Goal: Book appointment/travel/reservation

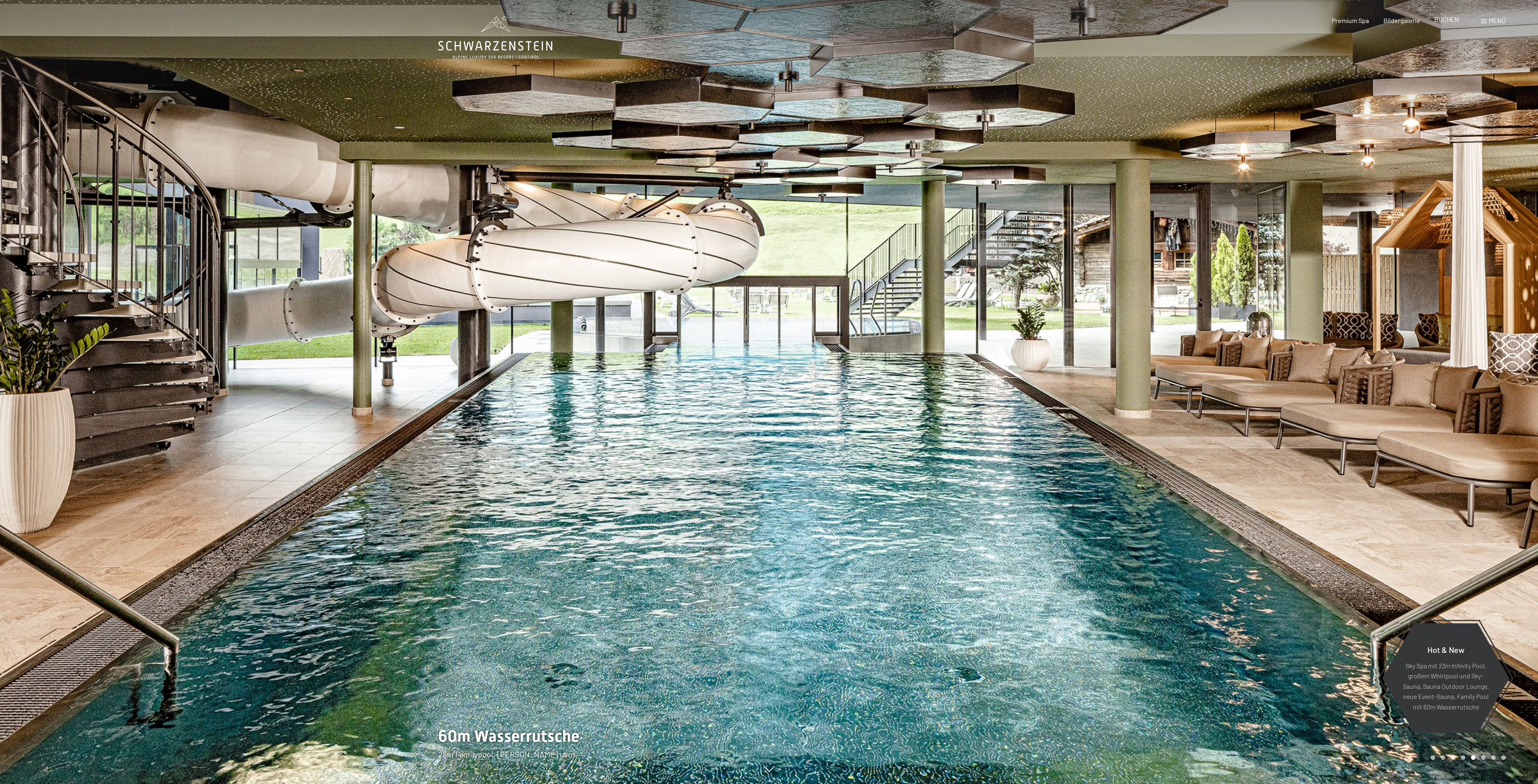
click at [1444, 22] on span "BUCHEN" at bounding box center [1446, 19] width 24 height 7
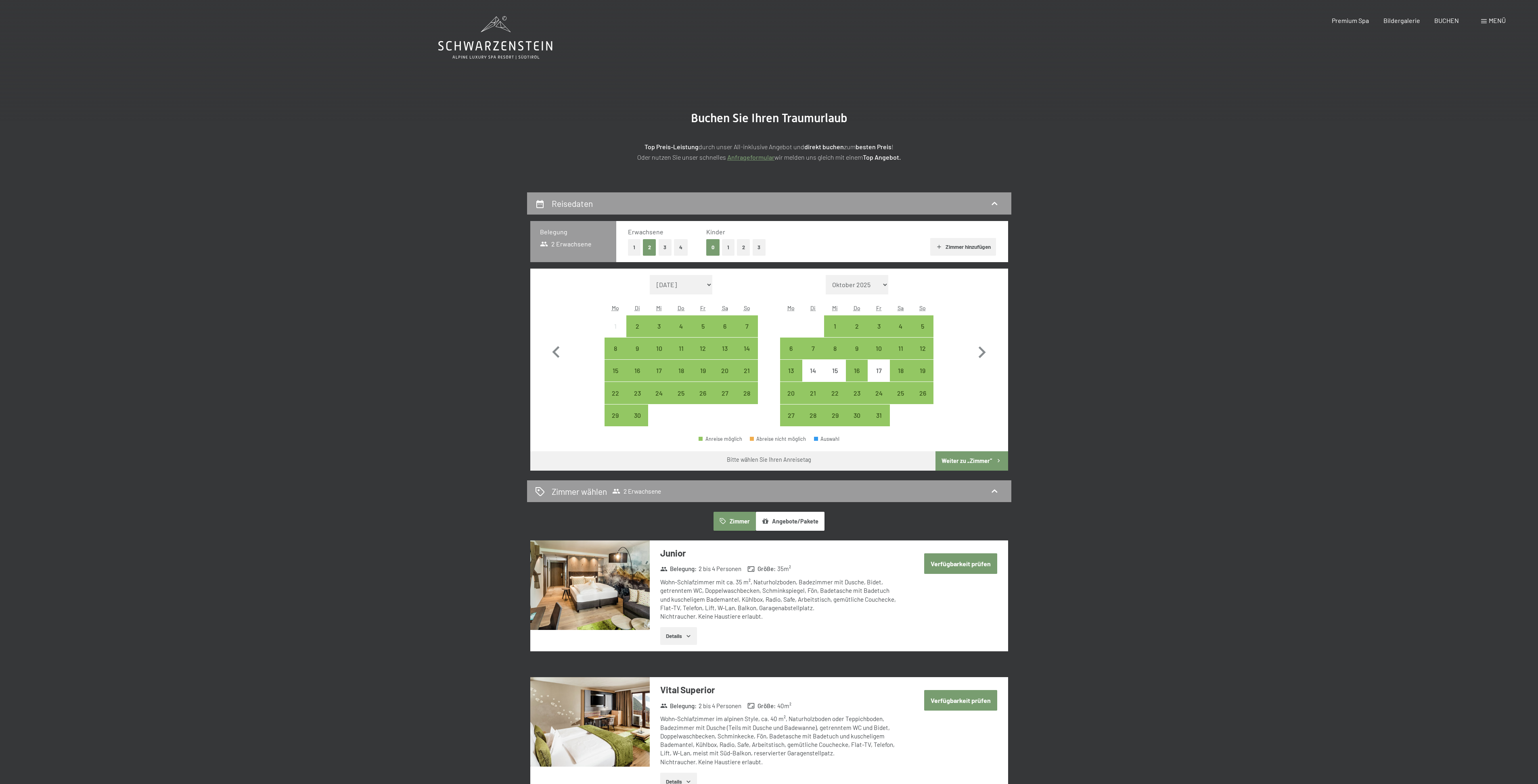
click at [742, 247] on button "2" at bounding box center [743, 247] width 13 height 17
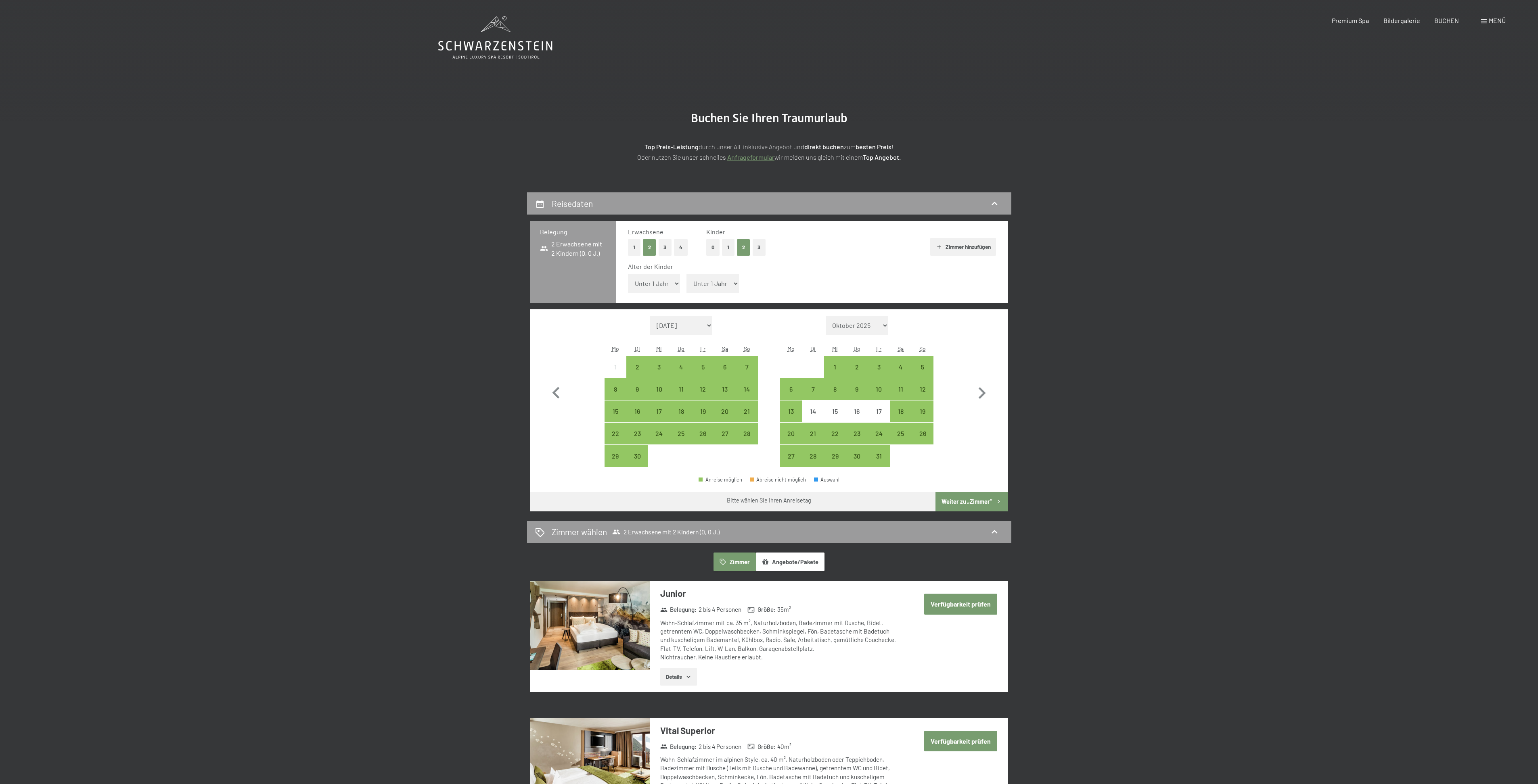
select select "6"
click option "6 Jahre" at bounding box center [0, 0] width 0 height 0
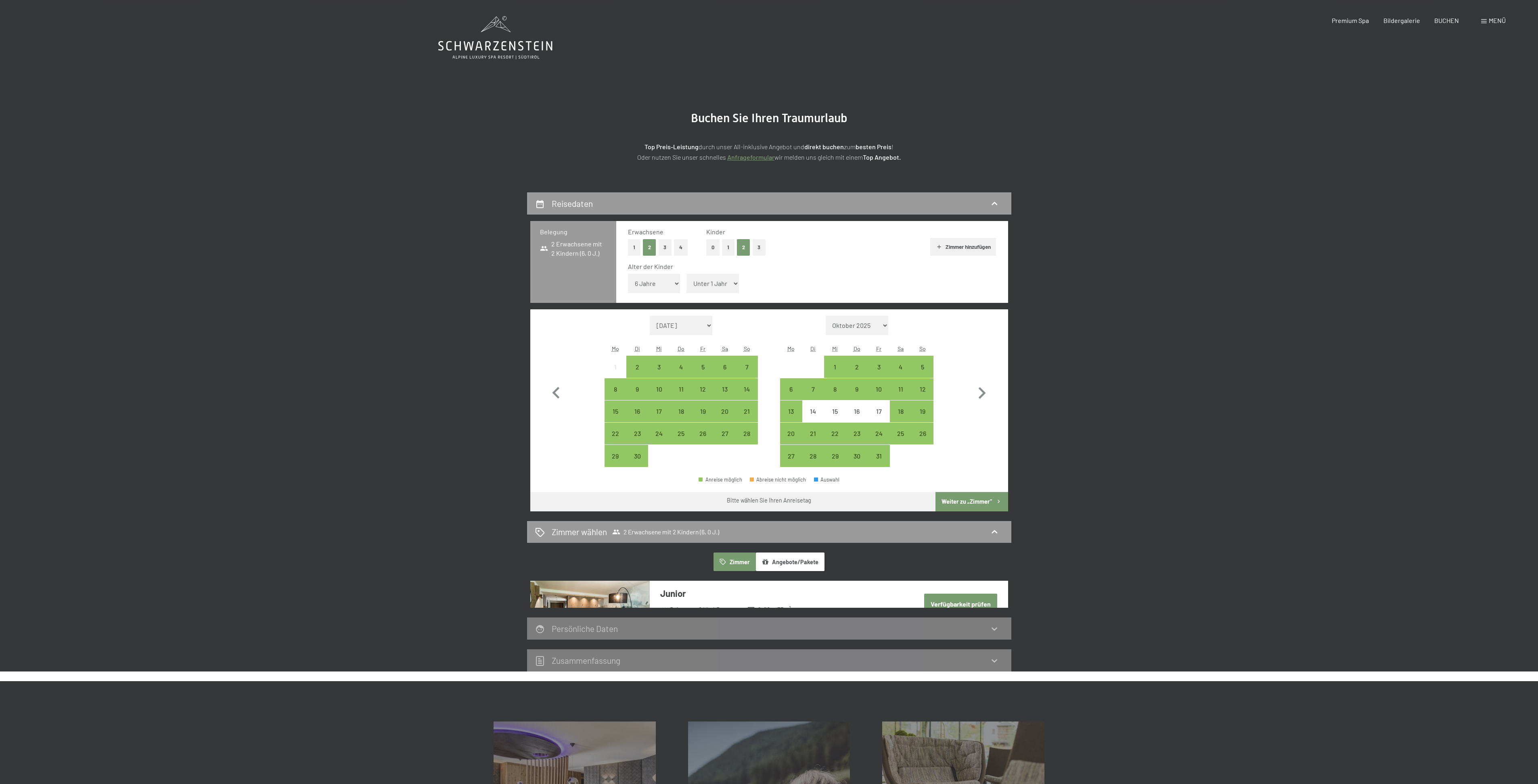
select select "7"
click option "7 Jahre" at bounding box center [0, 0] width 0 height 0
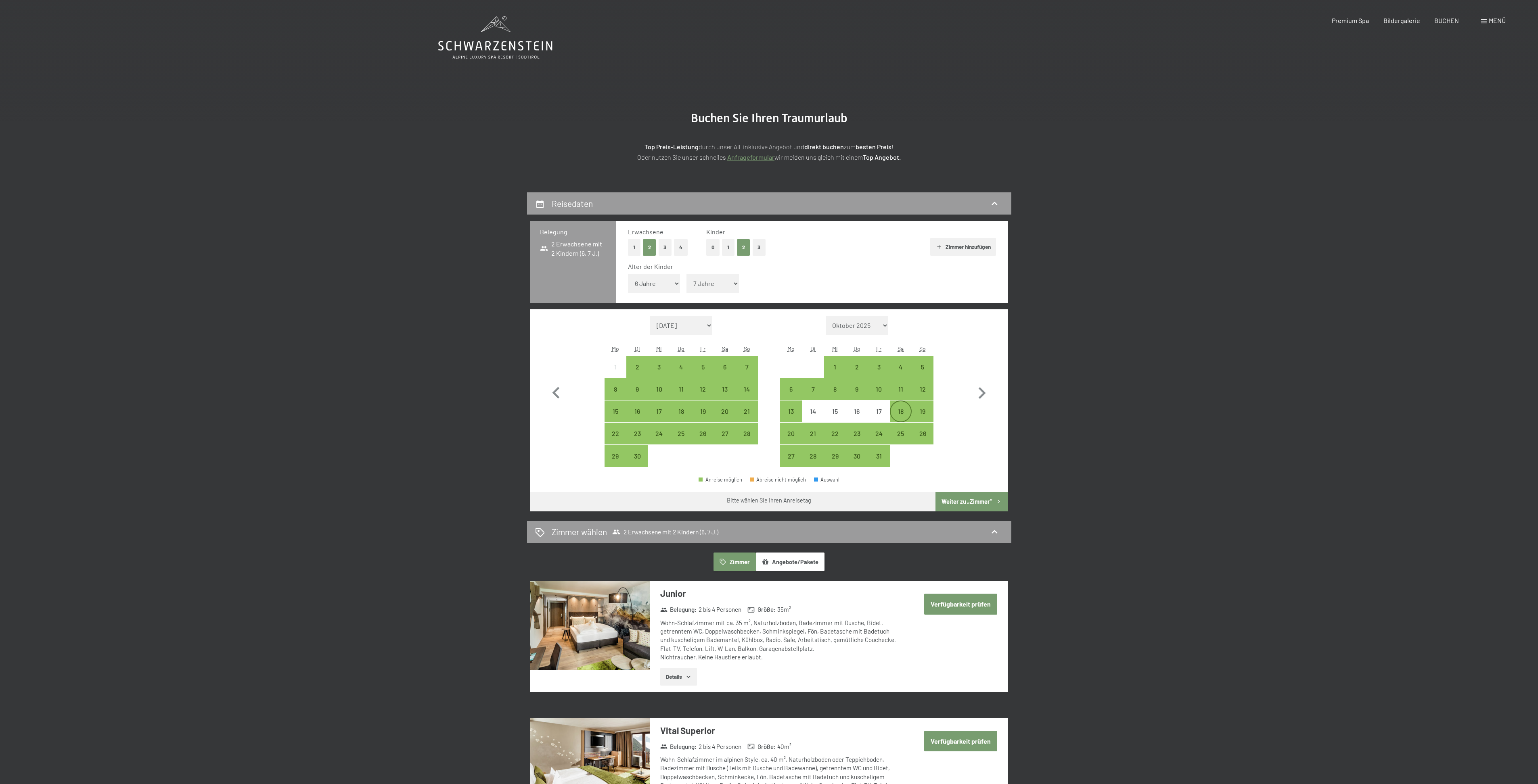
click at [898, 414] on div "18" at bounding box center [901, 419] width 20 height 20
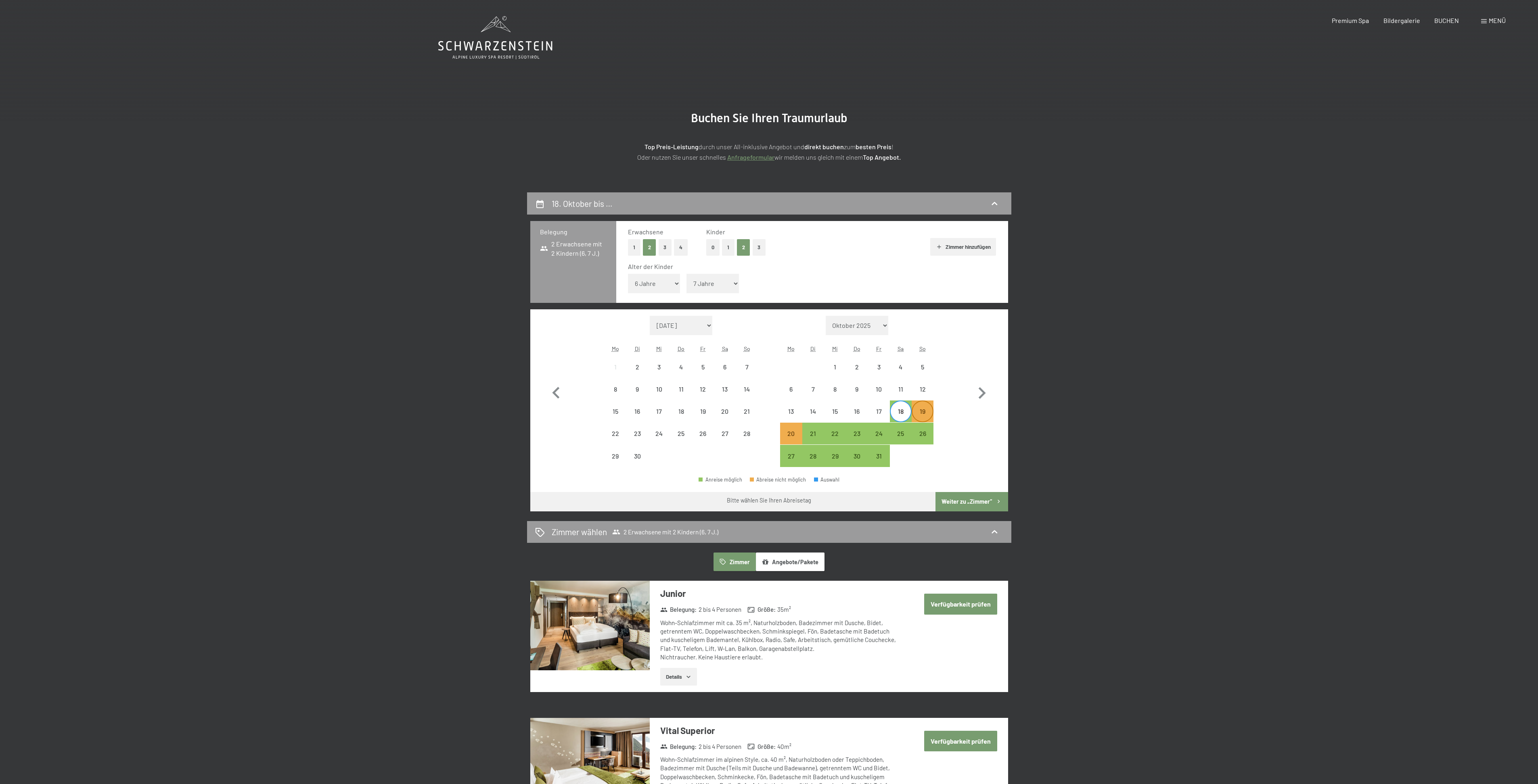
click at [929, 413] on div "19" at bounding box center [923, 419] width 20 height 20
